Goal: Navigation & Orientation: Find specific page/section

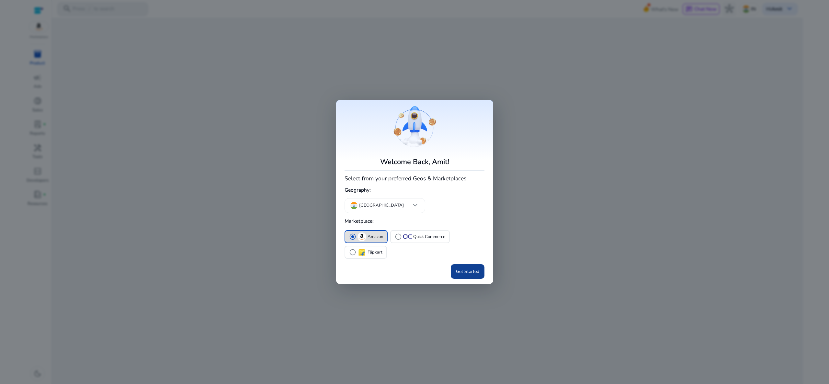
click at [458, 268] on span "Get Started" at bounding box center [467, 271] width 23 height 7
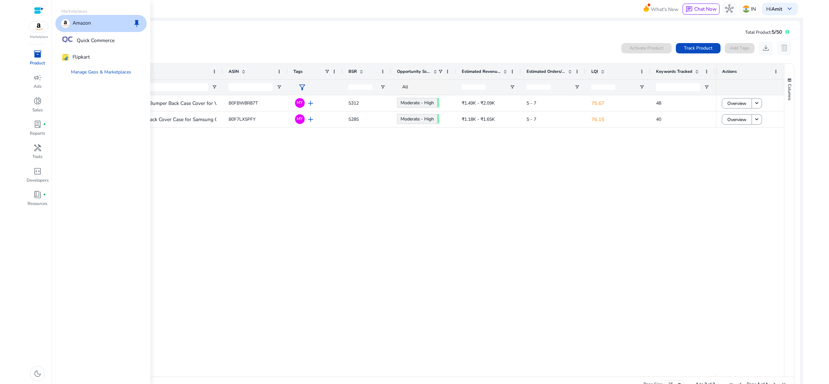
click at [41, 29] on img at bounding box center [38, 26] width 19 height 11
click at [84, 54] on p "Flipkart" at bounding box center [81, 57] width 17 height 8
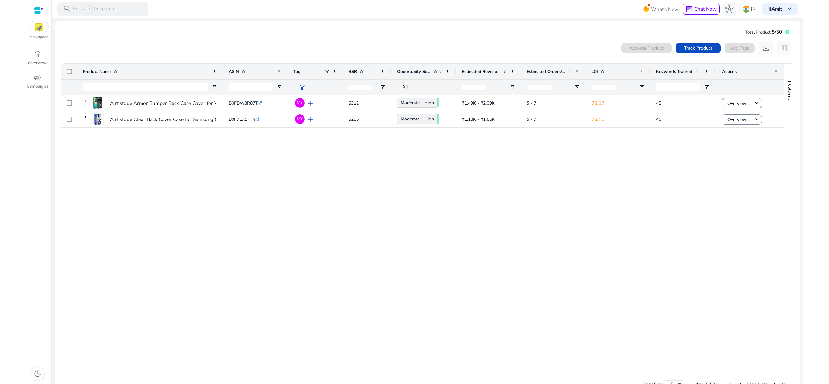
click at [43, 34] on div "Marketplace" at bounding box center [39, 20] width 26 height 40
click at [41, 30] on img at bounding box center [38, 26] width 19 height 11
click at [40, 15] on div at bounding box center [39, 11] width 10 height 10
click at [39, 12] on div at bounding box center [39, 10] width 10 height 7
